Goal: Task Accomplishment & Management: Use online tool/utility

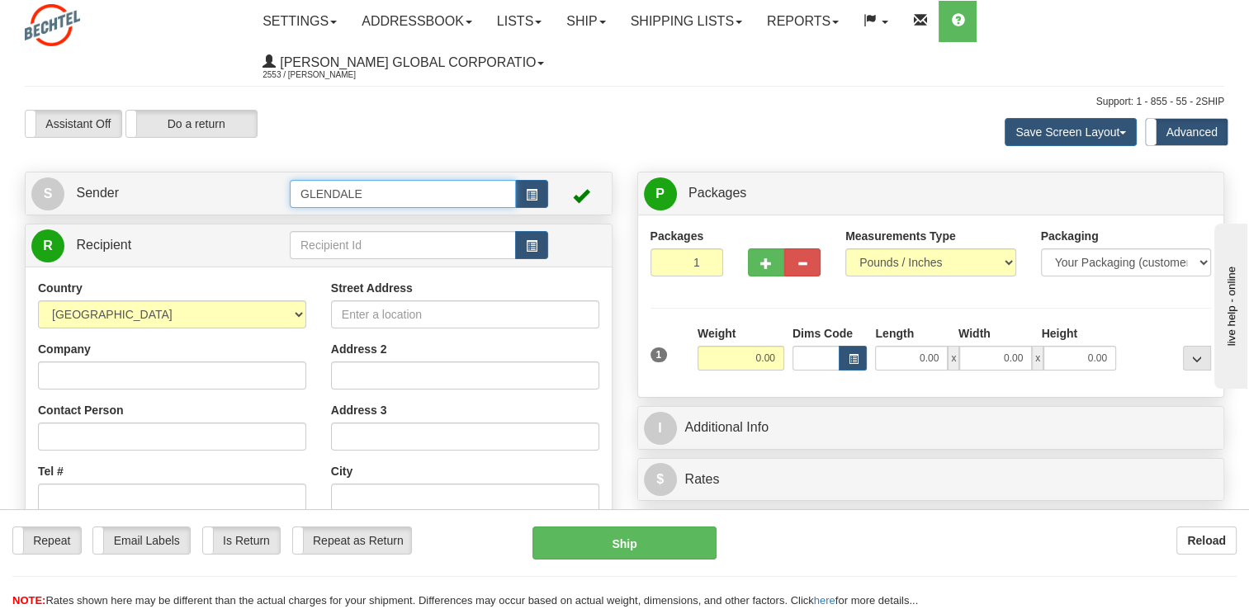
click at [443, 190] on input "GLENDALE" at bounding box center [403, 194] width 226 height 28
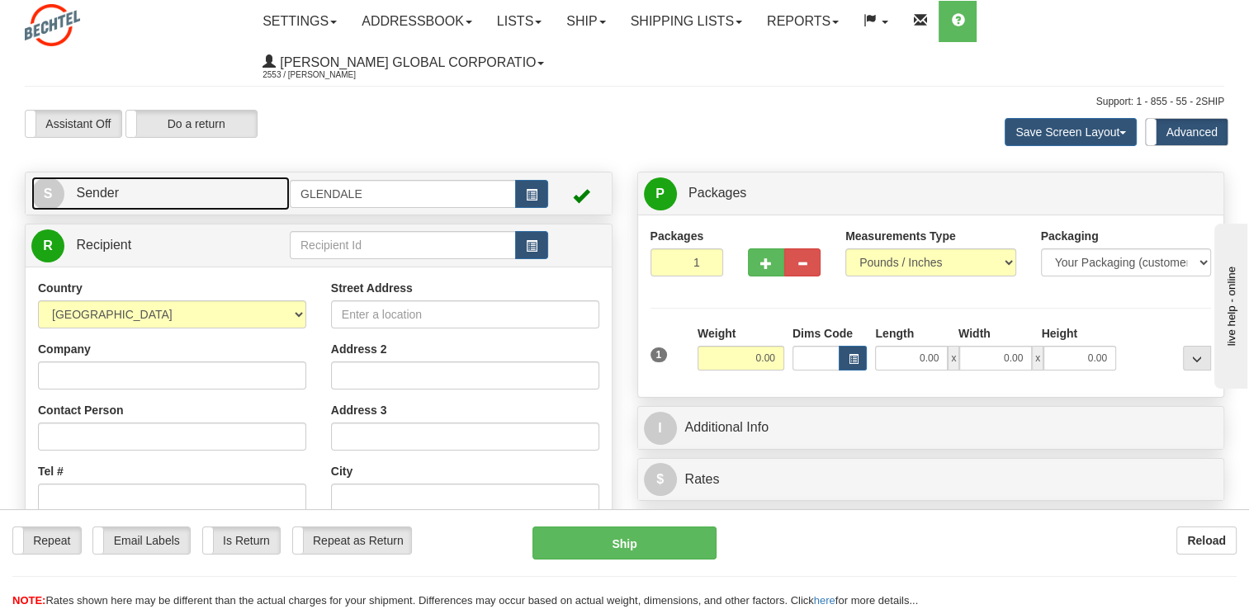
click at [108, 191] on span "Sender" at bounding box center [97, 193] width 43 height 14
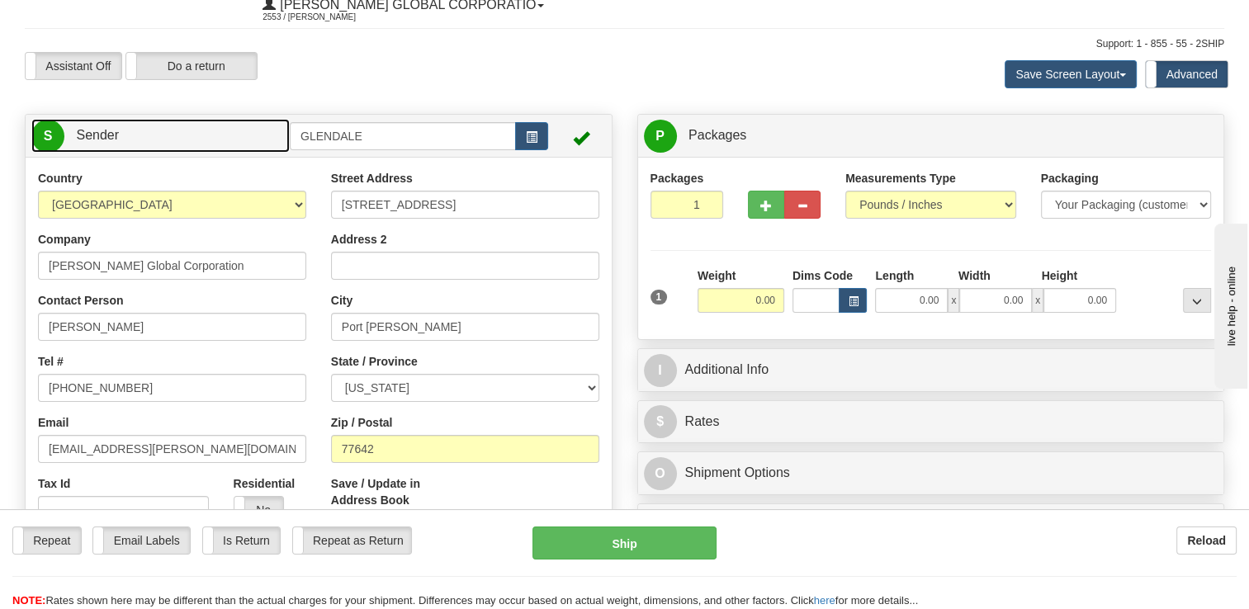
scroll to position [83, 0]
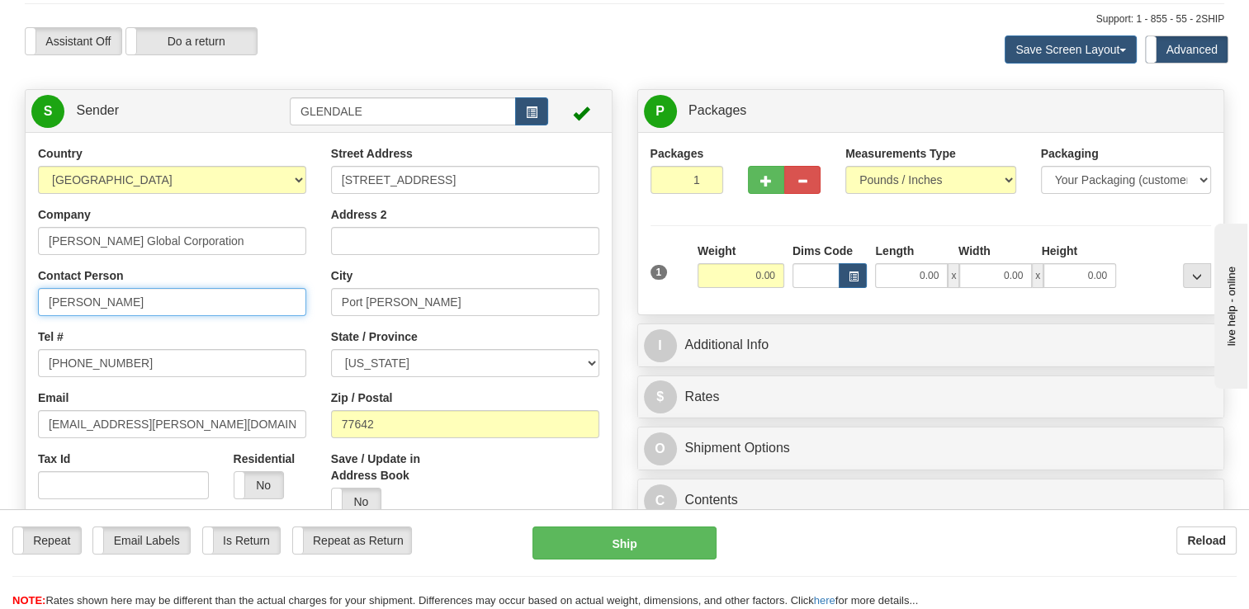
drag, startPoint x: 102, startPoint y: 301, endPoint x: 0, endPoint y: 304, distance: 101.5
click at [0, 303] on html "Training Course Close Toggle navigation Settings Shipping Preferences New Sende…" at bounding box center [624, 221] width 1249 height 609
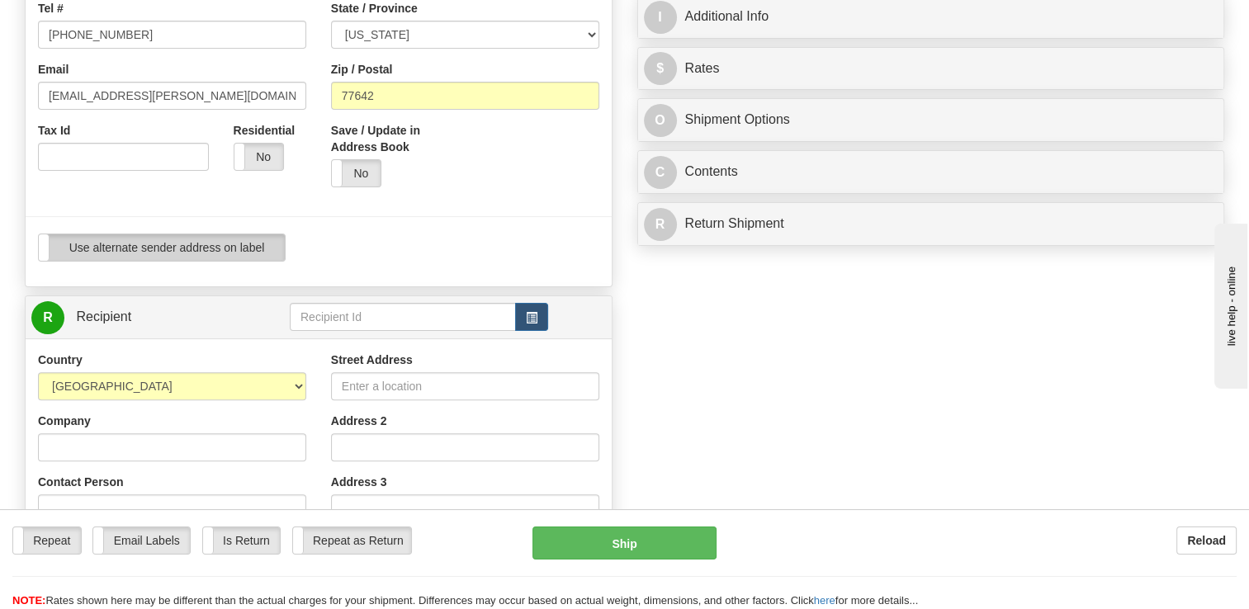
scroll to position [413, 0]
type input "[PERSON_NAME]"
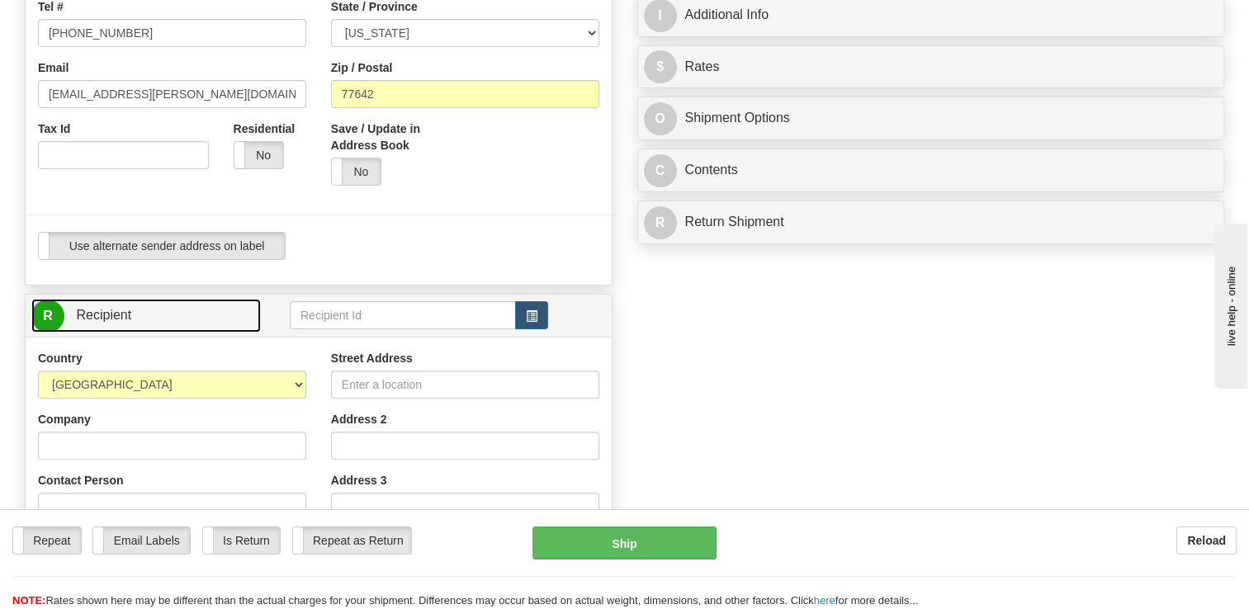
click at [176, 322] on link "R Recipient" at bounding box center [145, 316] width 229 height 34
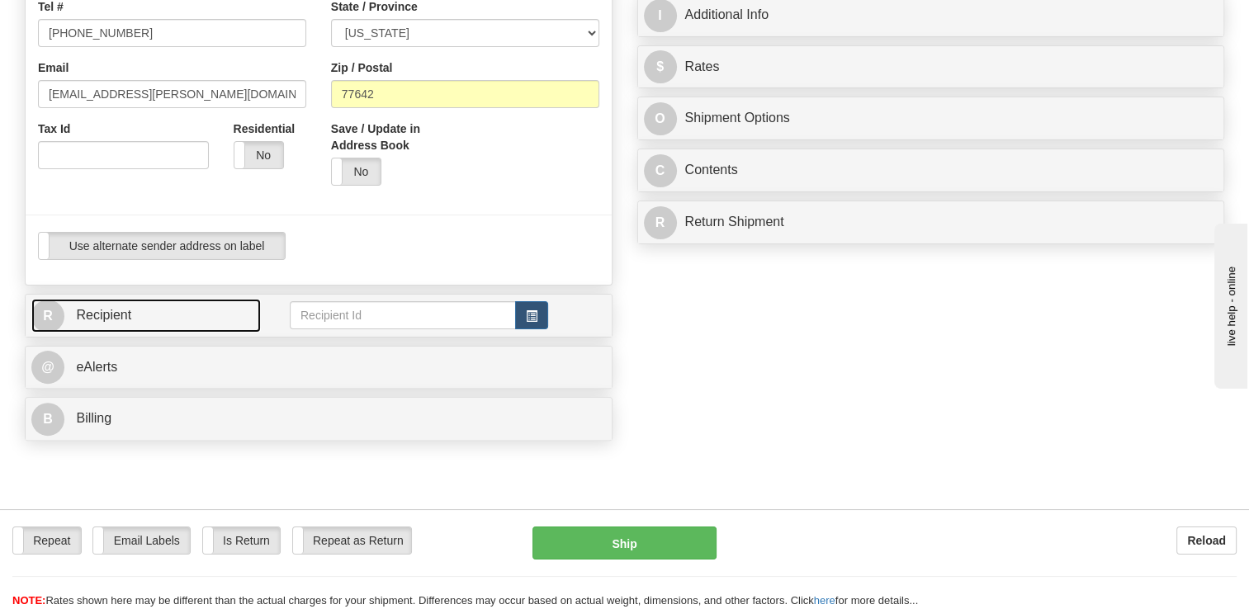
click at [176, 322] on link "R Recipient" at bounding box center [145, 316] width 229 height 34
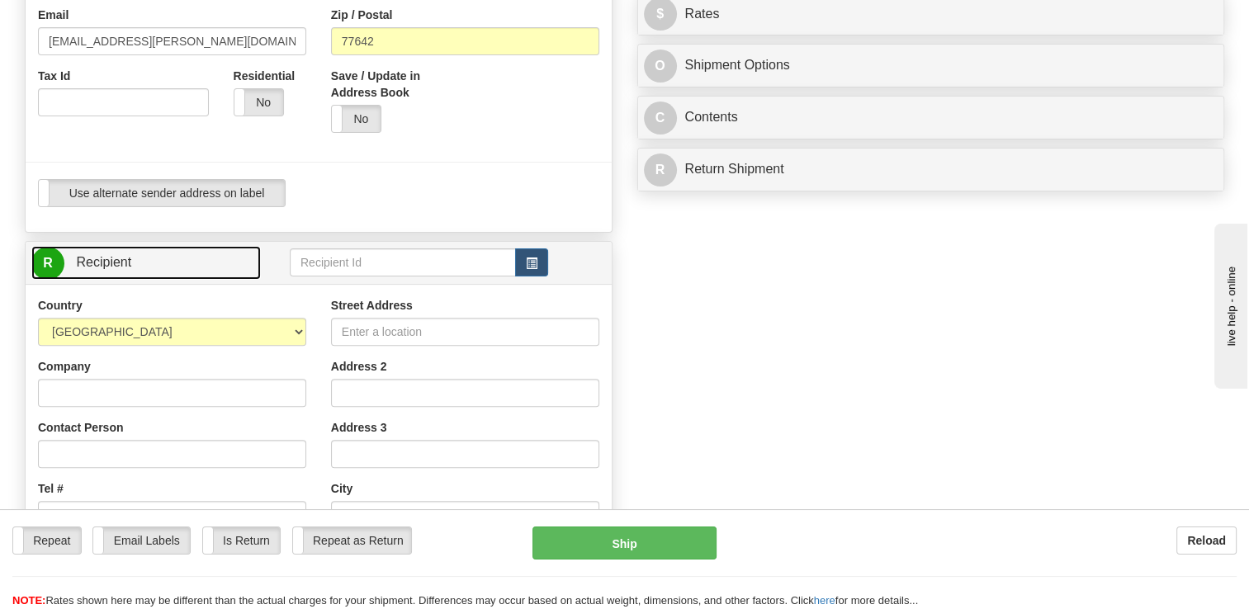
scroll to position [578, 0]
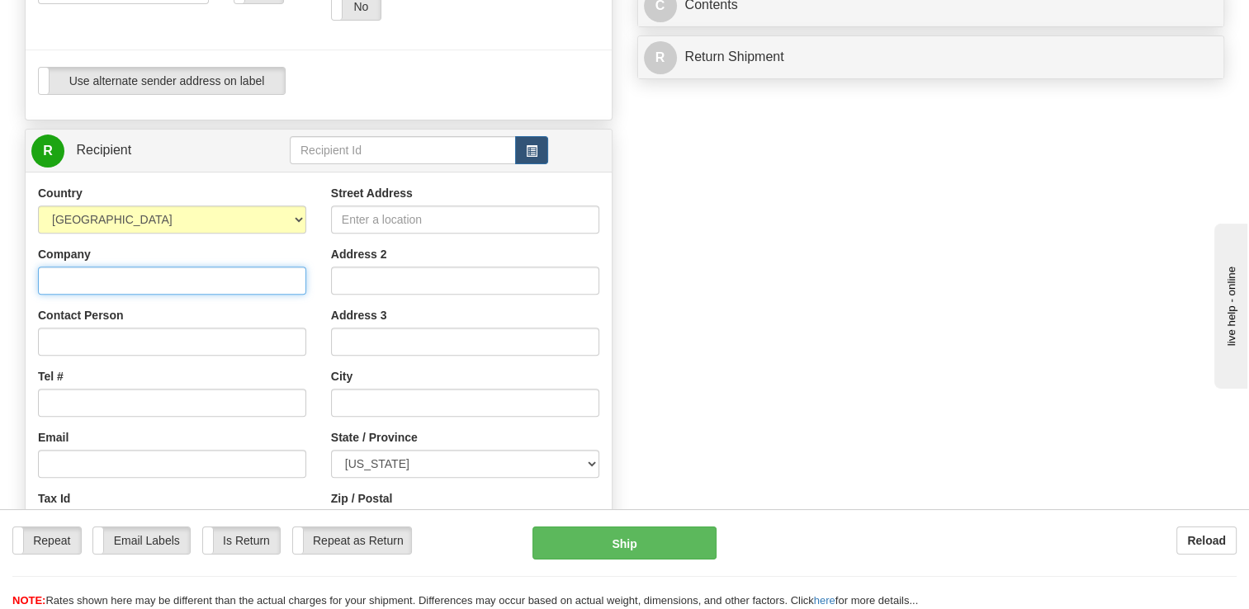
click at [170, 278] on input "Company" at bounding box center [172, 281] width 268 height 28
paste input "UX3v8'vz+d}T8Vs*"
type input "UX3v8'vz+d}T8Vs*"
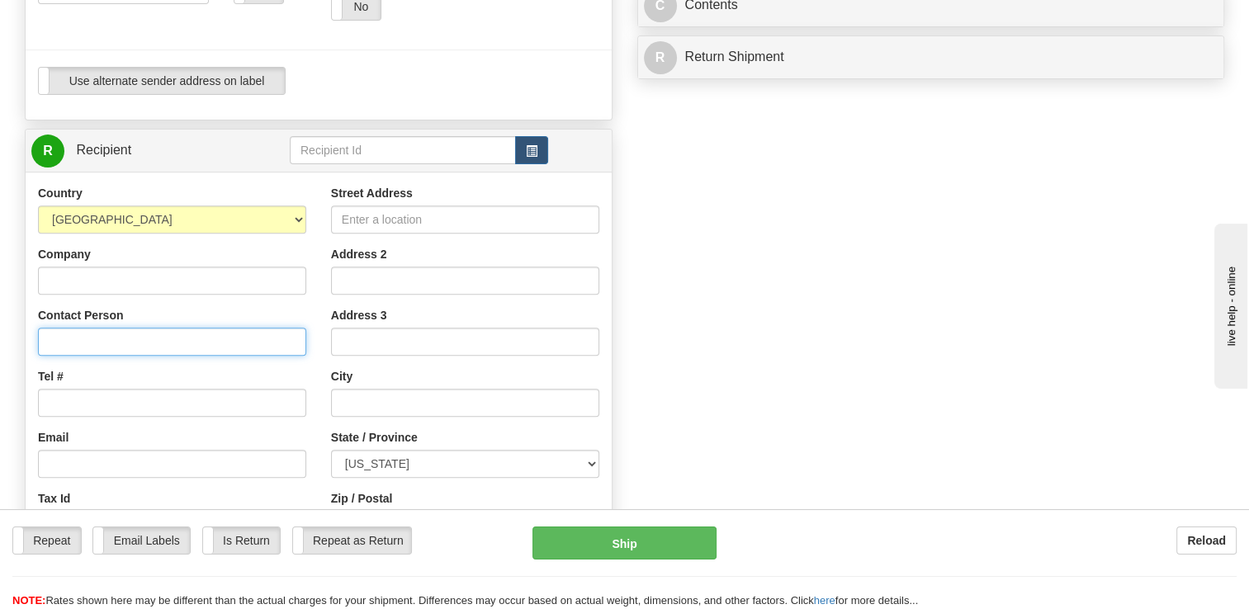
click at [142, 328] on input "Contact Person" at bounding box center [172, 342] width 268 height 28
type input "[PERSON_NAME]"
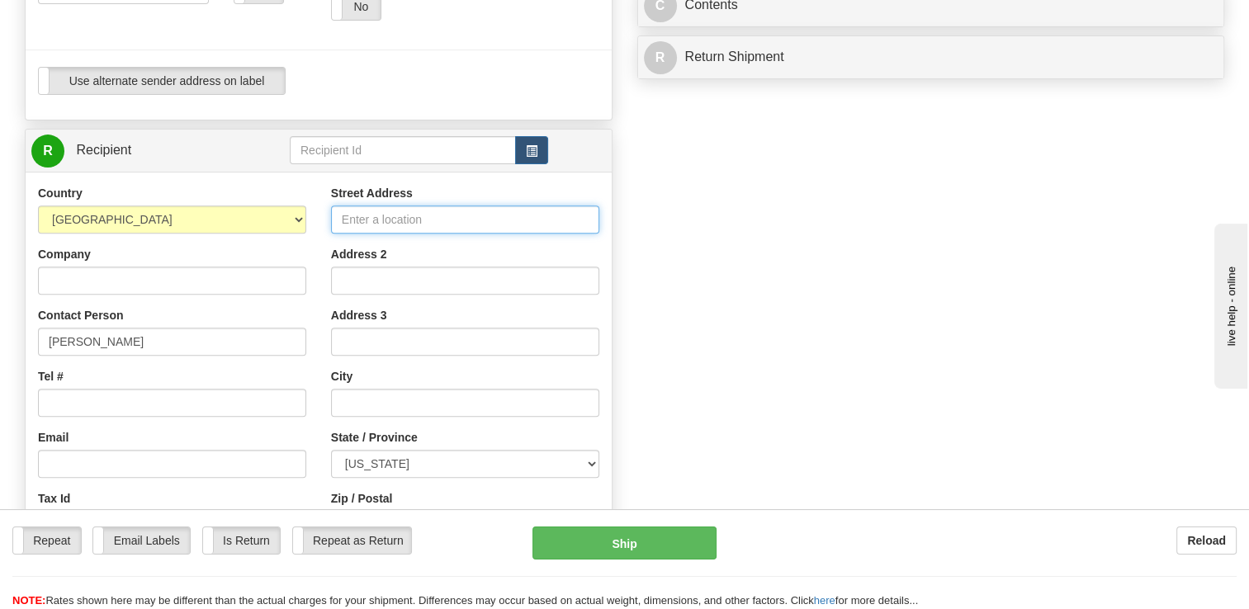
click at [373, 221] on input "Street Address" at bounding box center [465, 219] width 268 height 28
type input "[STREET_ADDRESS]"
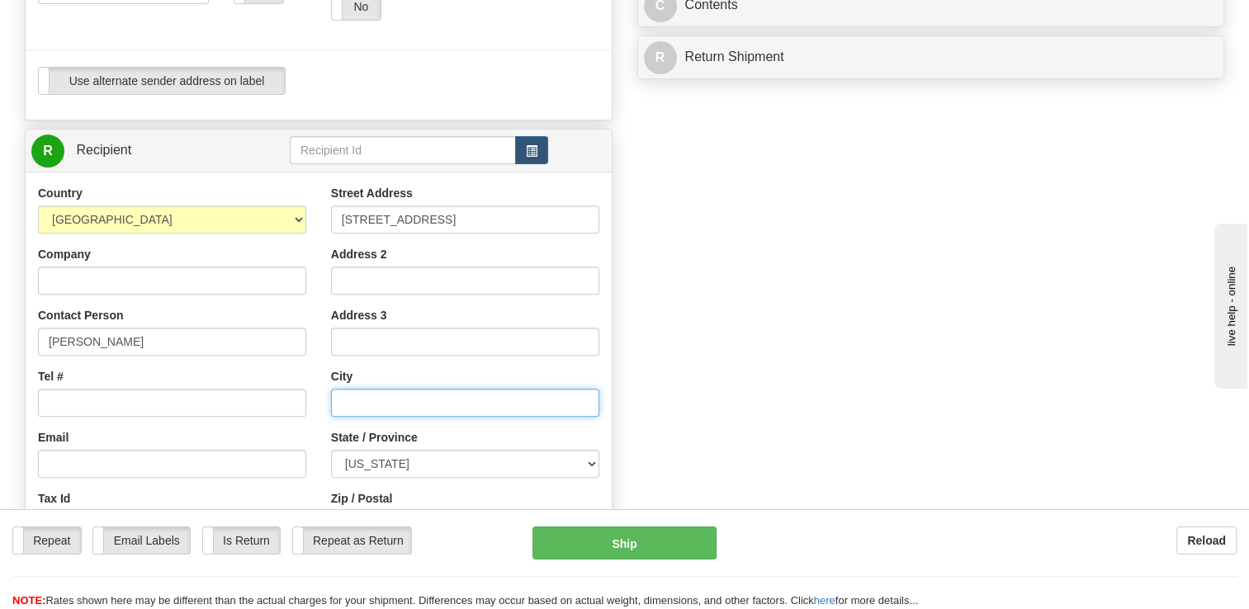
click at [357, 414] on input "text" at bounding box center [465, 403] width 268 height 28
type input "San [PERSON_NAME]"
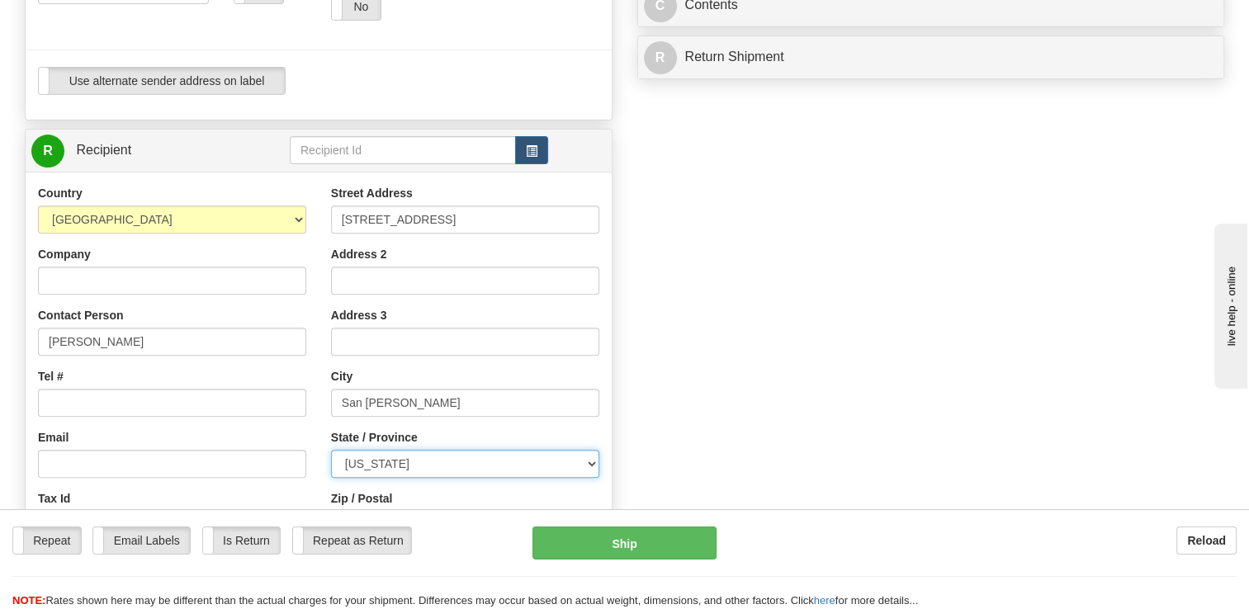
select select "[GEOGRAPHIC_DATA]"
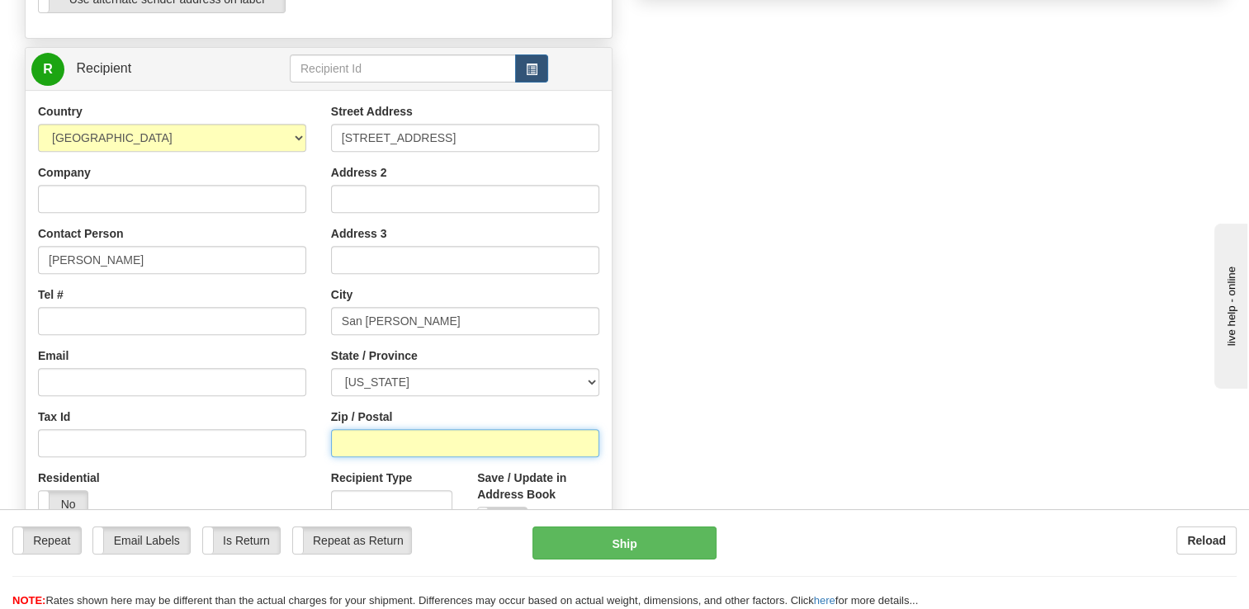
scroll to position [660, 0]
click at [376, 439] on input "Zip / Postal" at bounding box center [465, 442] width 268 height 28
type input "78589"
click at [703, 286] on div "Create a label for the return Create Pickup Without Label S" at bounding box center [624, 91] width 1224 height 1160
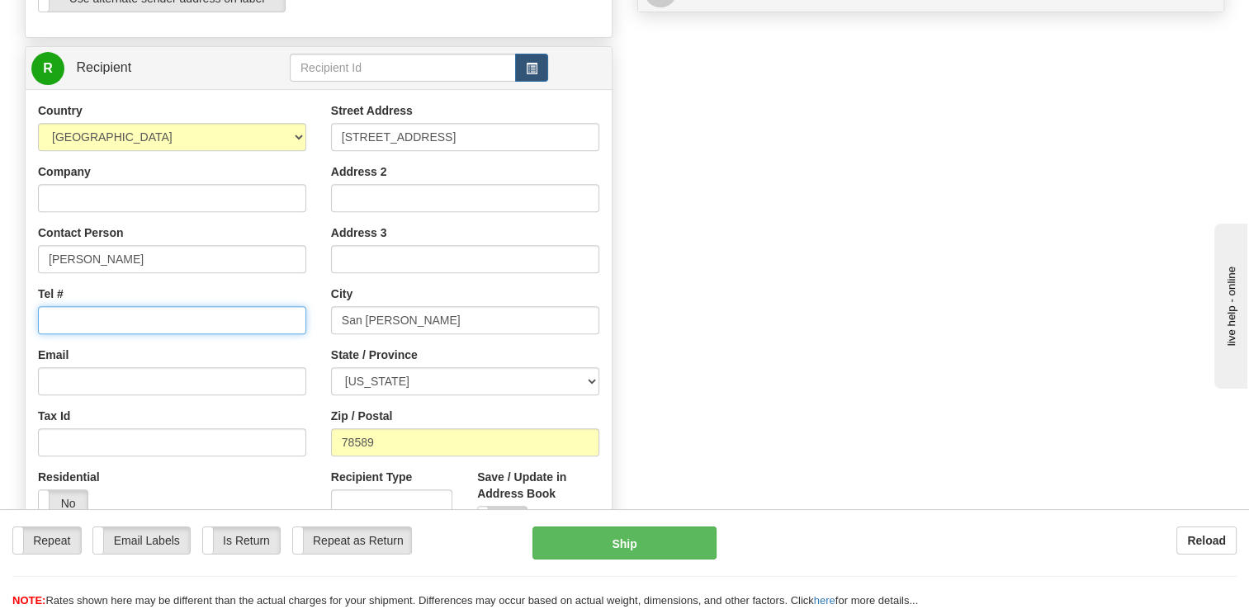
click at [45, 312] on input "Tel #" at bounding box center [172, 320] width 268 height 28
type input "[PHONE_NUMBER]"
click at [759, 331] on div "Create a label for the return Create Pickup Without Label S" at bounding box center [624, 91] width 1224 height 1160
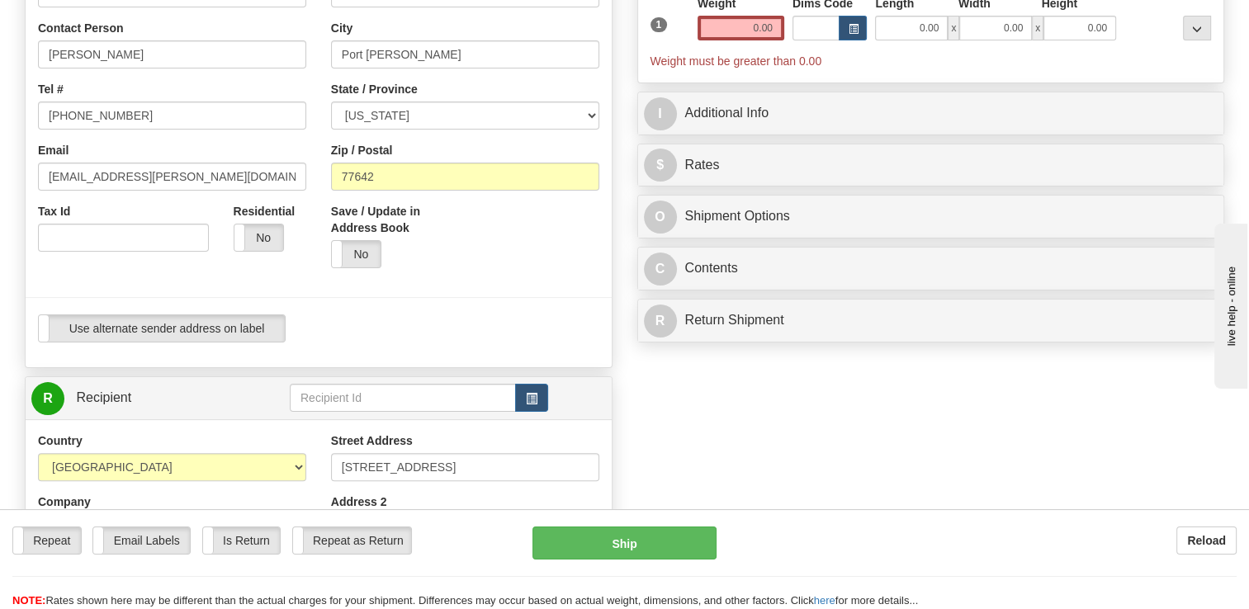
scroll to position [83, 0]
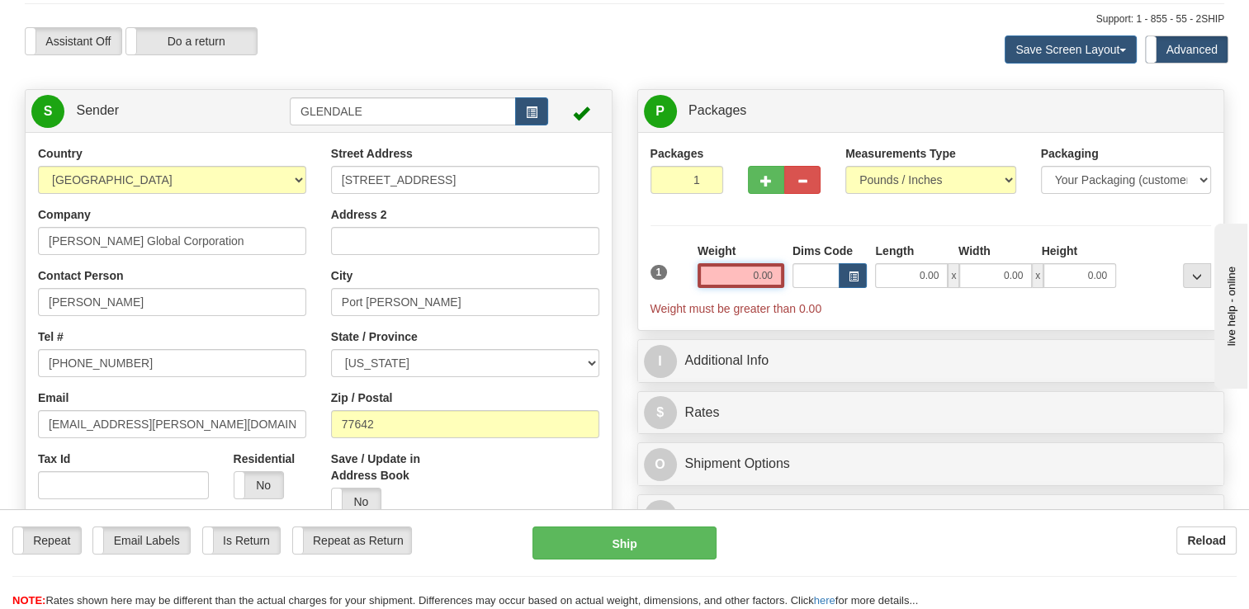
click at [730, 272] on input "0.00" at bounding box center [740, 275] width 87 height 25
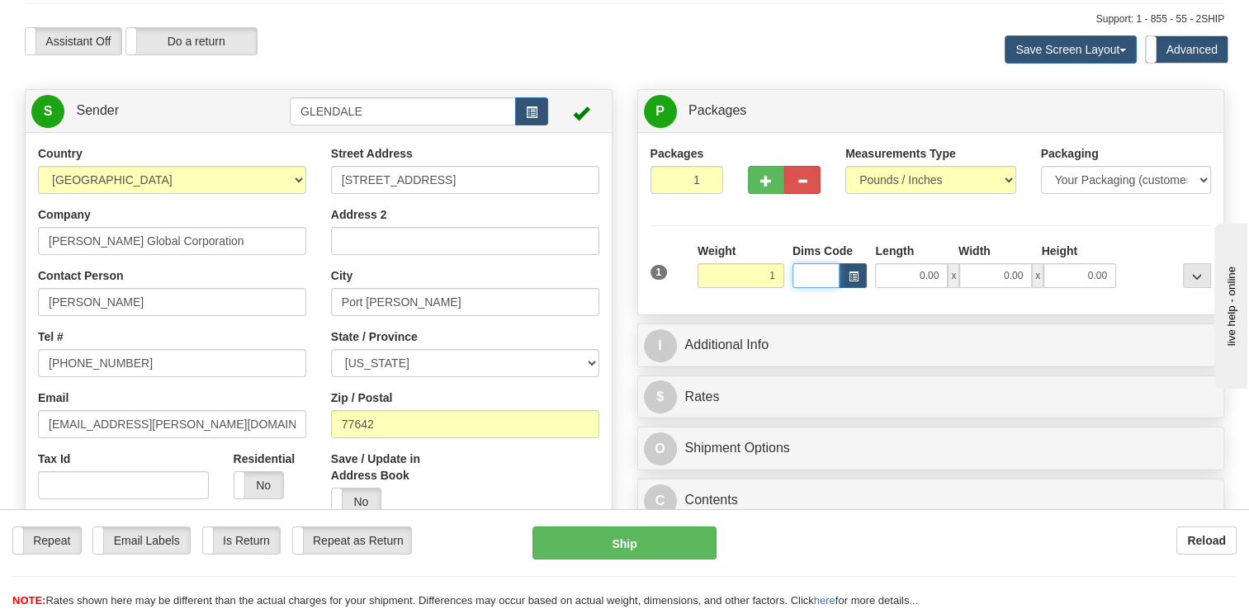
type input "1.00"
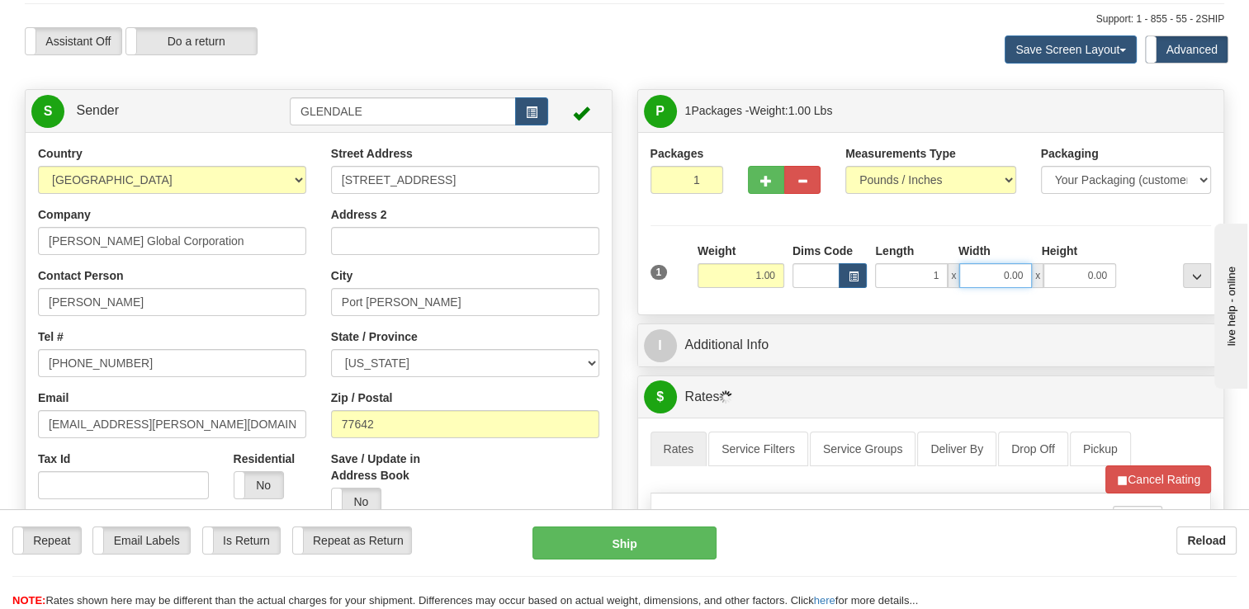
type input "1.00"
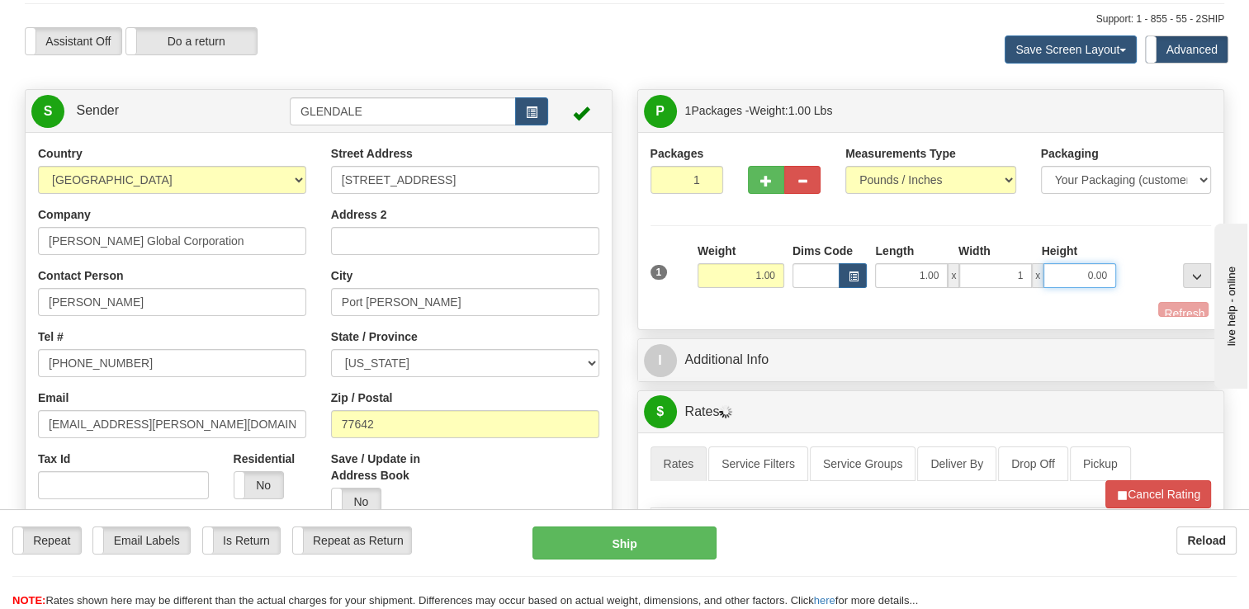
type input "1.00"
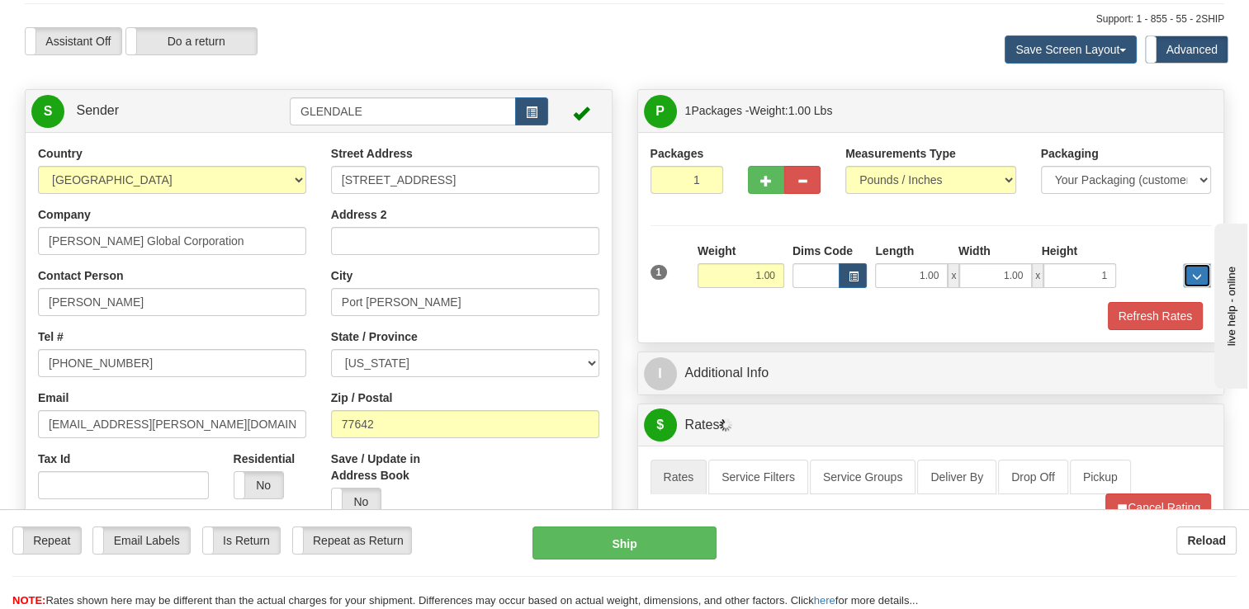
type input "1.00"
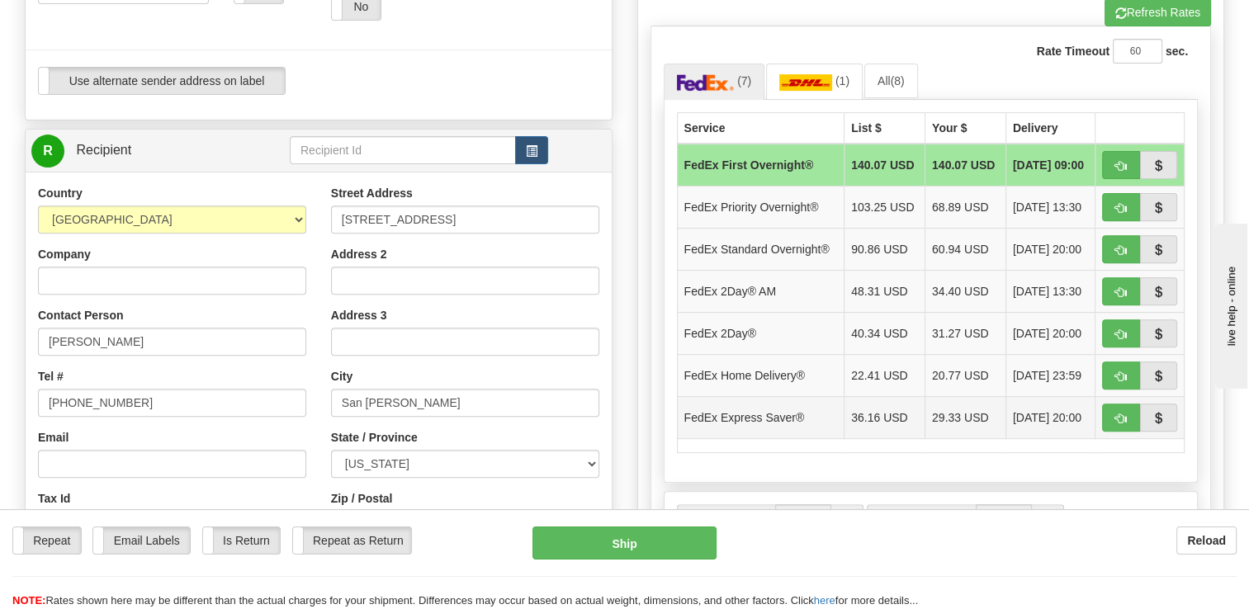
scroll to position [578, 0]
click at [939, 374] on td "20.77 USD" at bounding box center [964, 375] width 81 height 42
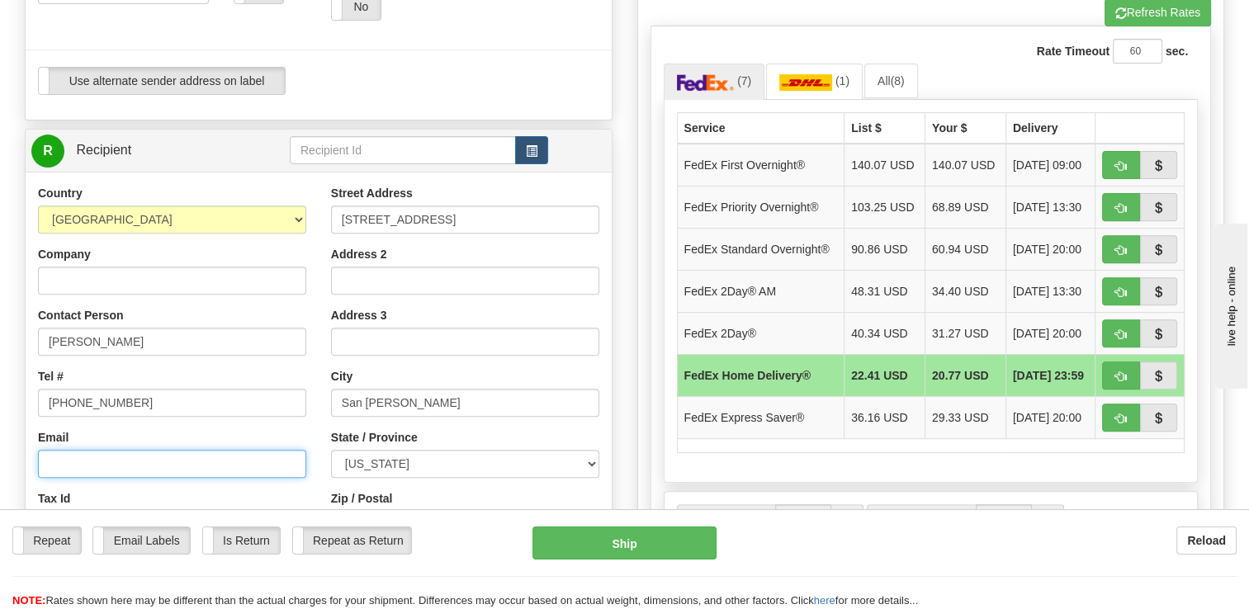
click at [106, 457] on input "Email" at bounding box center [172, 464] width 268 height 28
paste input "[EMAIL_ADDRESS][PERSON_NAME][DOMAIN_NAME]"
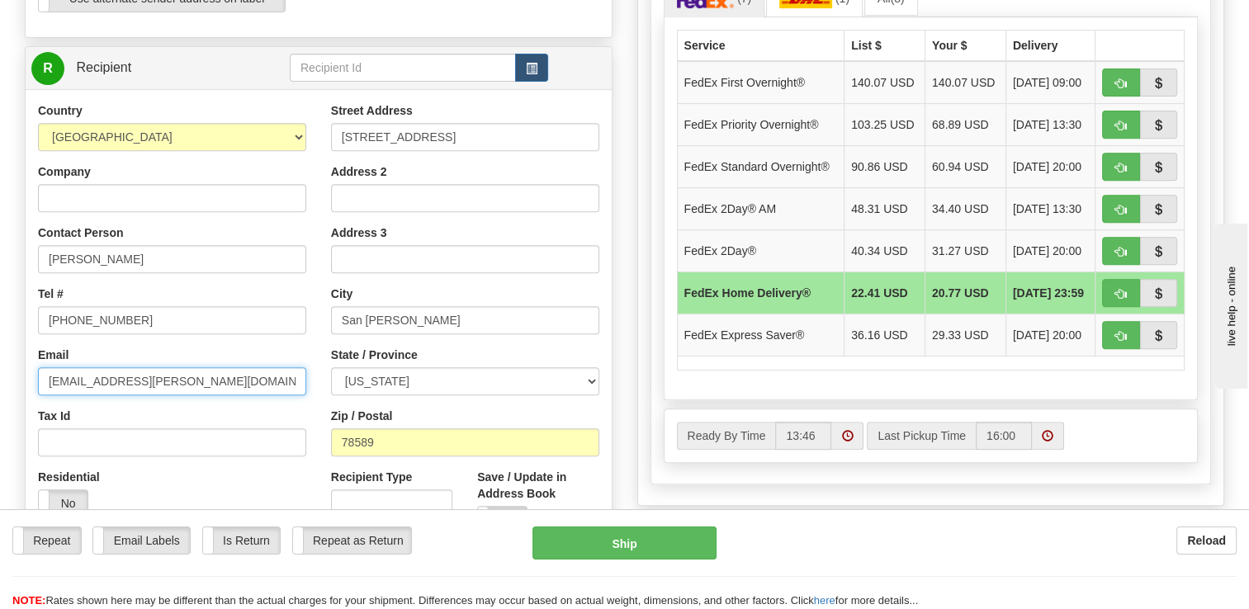
type input "[EMAIL_ADDRESS][PERSON_NAME][DOMAIN_NAME]"
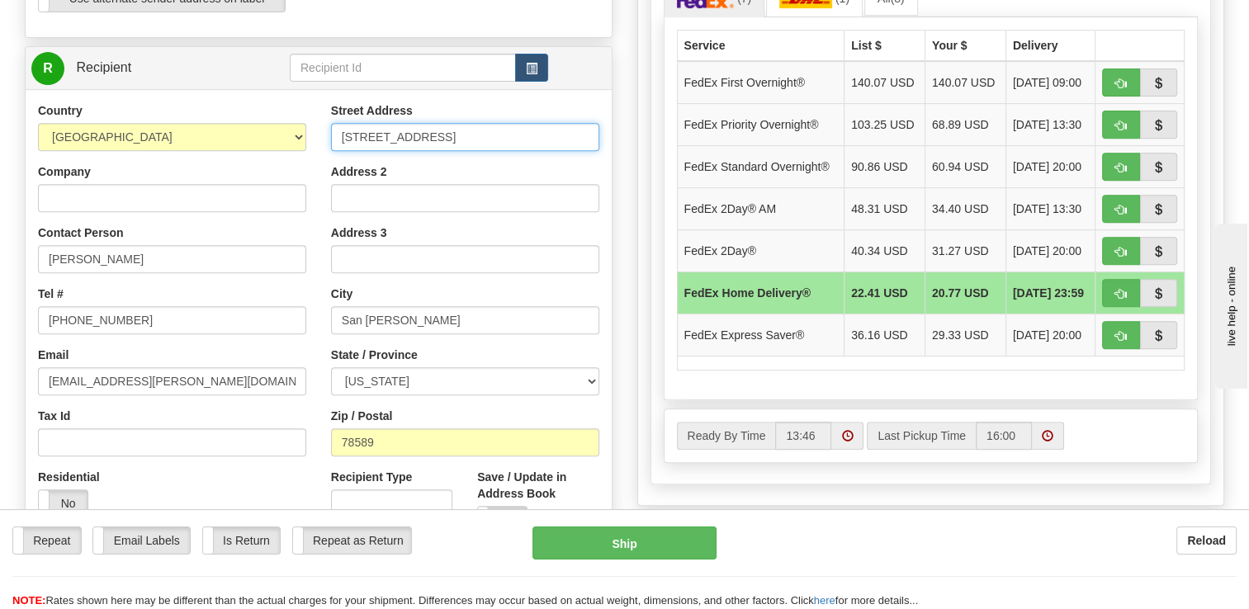
click at [372, 144] on input "[STREET_ADDRESS]" at bounding box center [465, 137] width 268 height 28
click at [416, 143] on input "[STREET_ADDRESS]" at bounding box center [465, 137] width 268 height 28
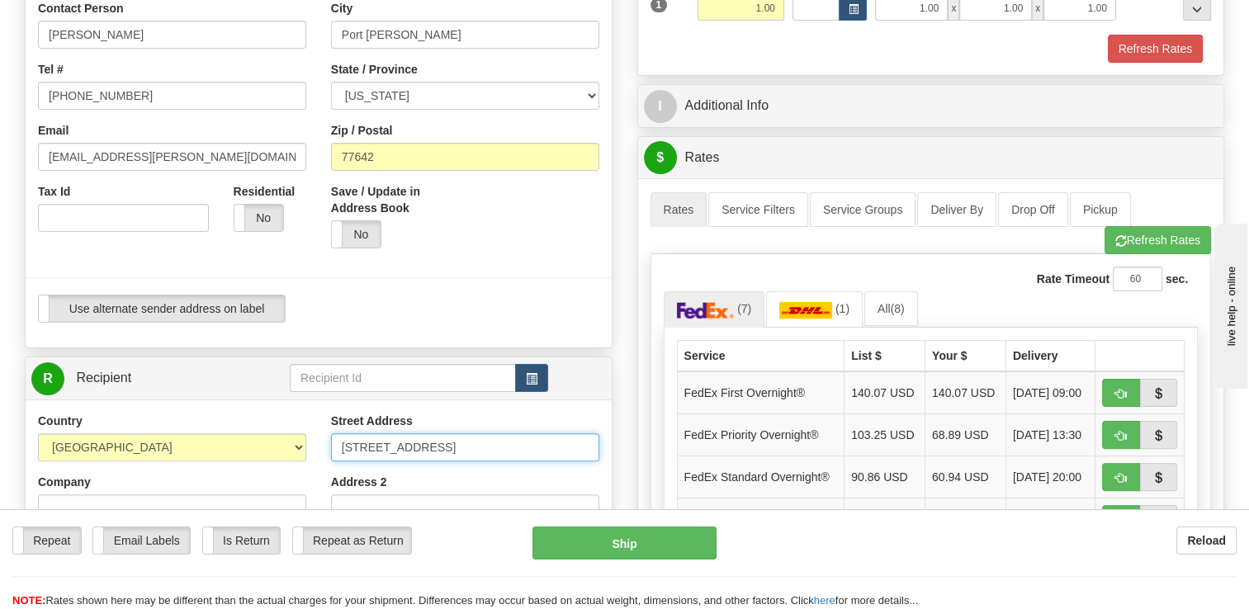
scroll to position [248, 0]
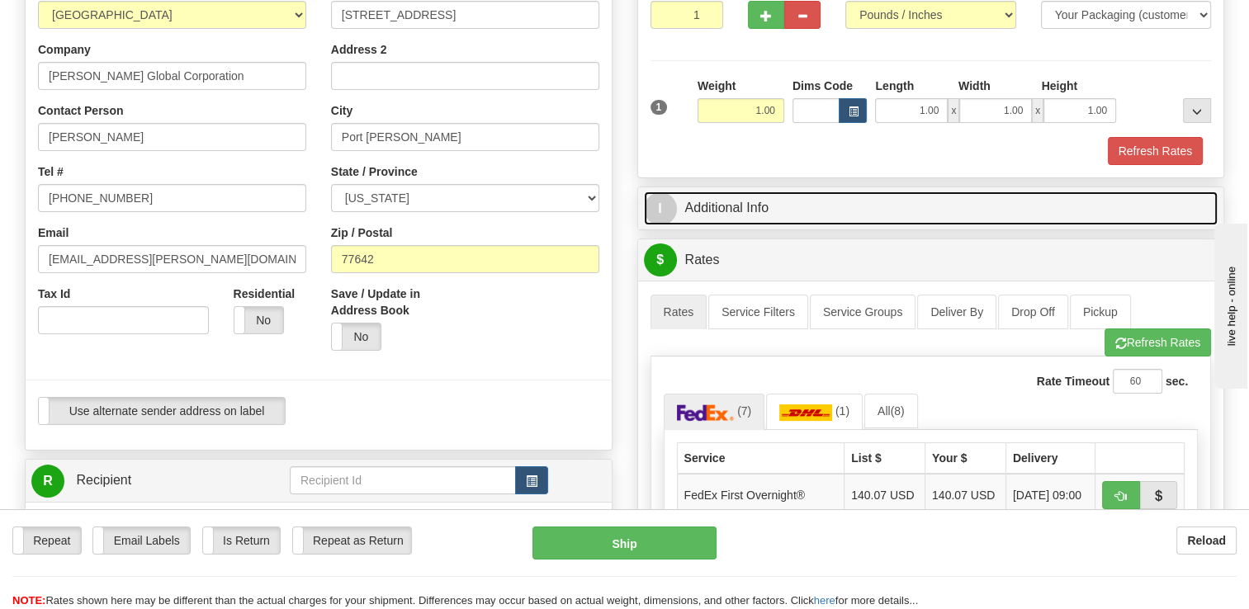
click at [736, 225] on link "I Additional Info" at bounding box center [931, 208] width 574 height 34
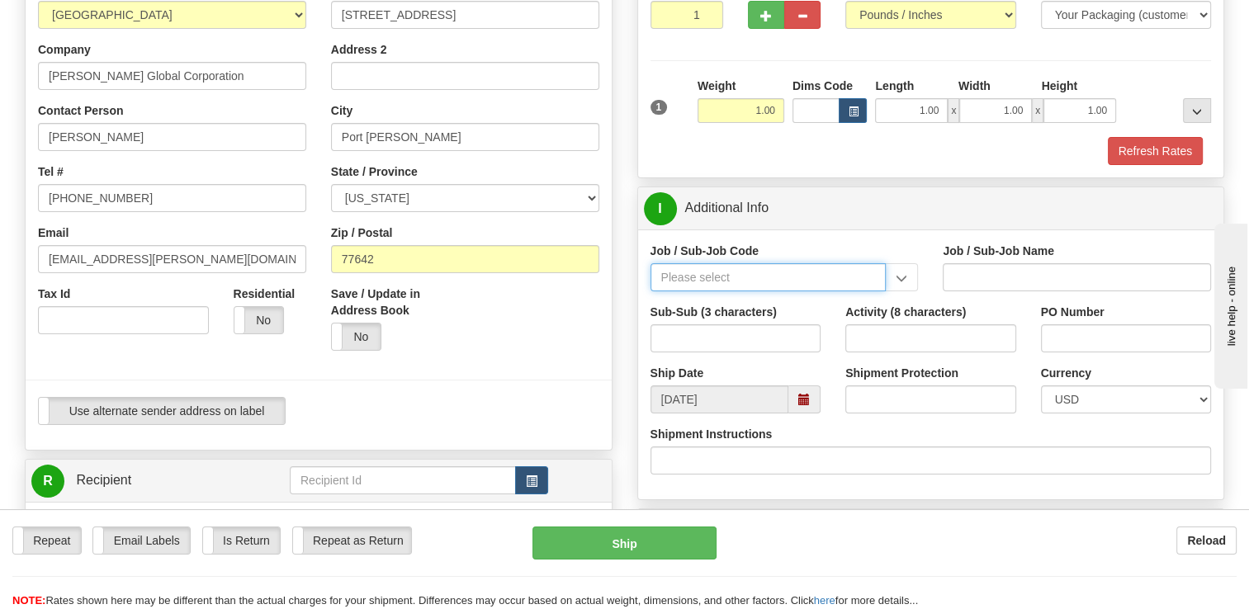
click at [729, 278] on input "Job / Sub-Job Code" at bounding box center [768, 277] width 236 height 28
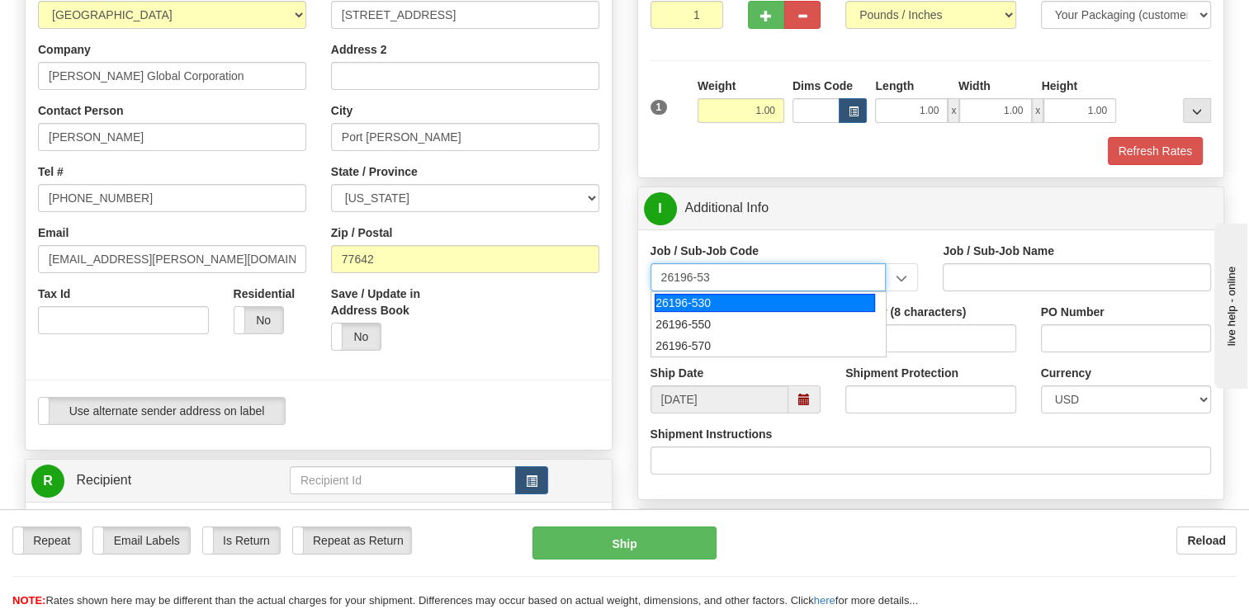
type input "26196-530"
click at [724, 296] on div "26196-530" at bounding box center [764, 303] width 220 height 18
type input "PORT [PERSON_NAME] LNG - ENERGY FIELD PROFESSIONALS"
type input "26196-530"
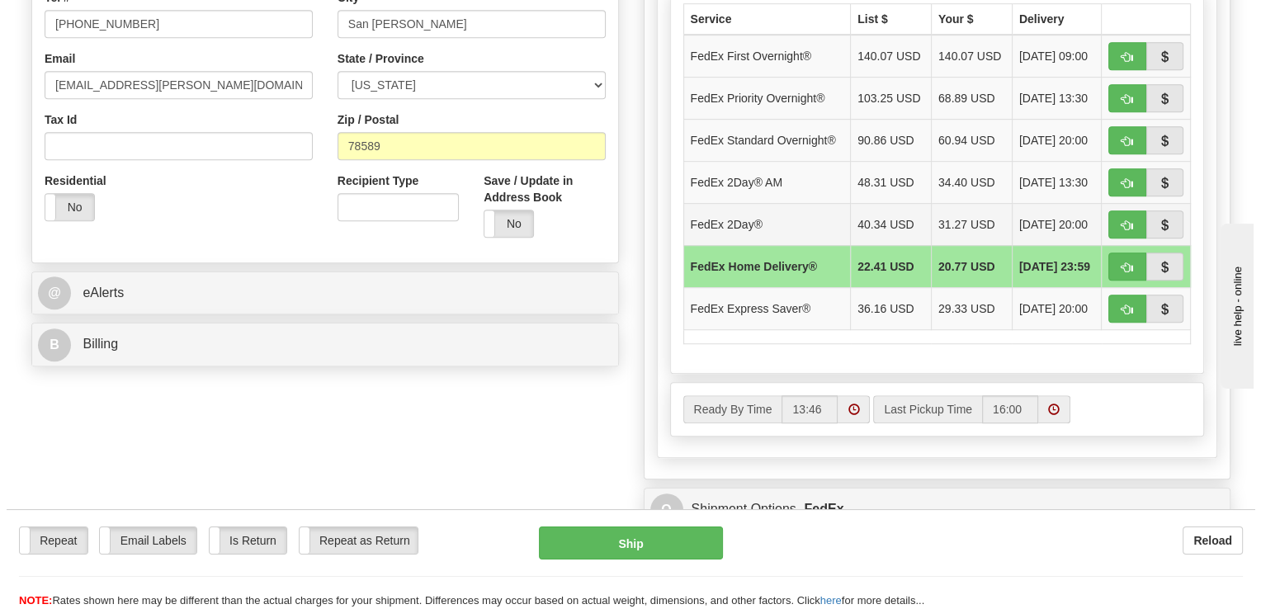
scroll to position [990, 0]
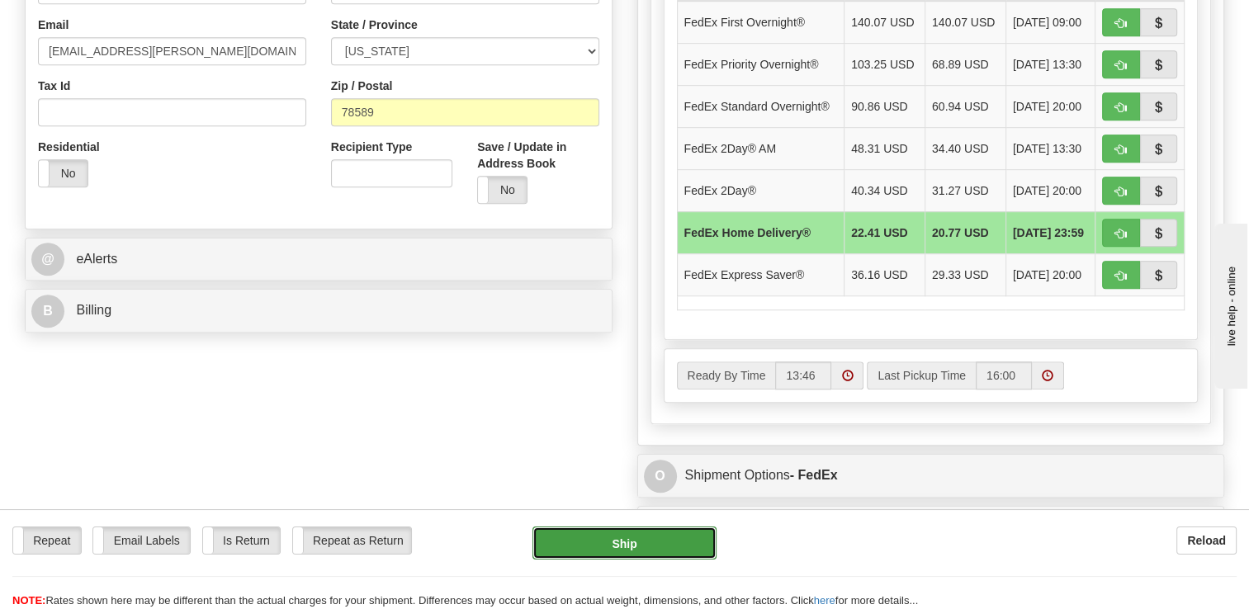
click at [611, 536] on button "Ship" at bounding box center [623, 543] width 183 height 33
type input "90"
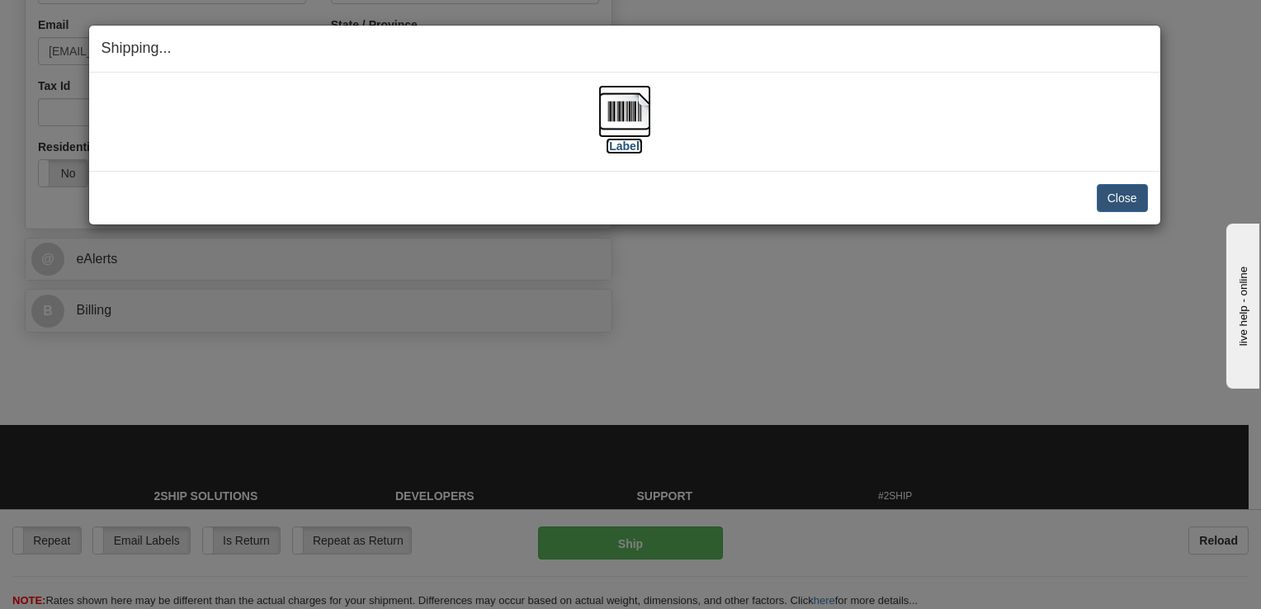
click at [621, 143] on label "[Label]" at bounding box center [625, 146] width 38 height 17
